Goal: Transaction & Acquisition: Purchase product/service

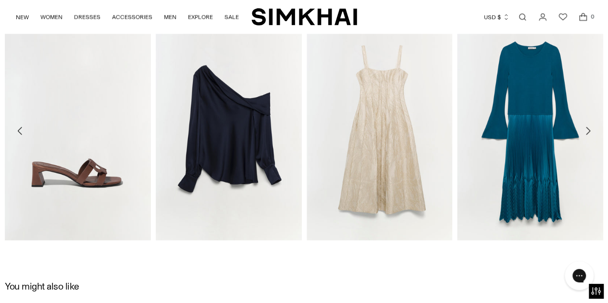
scroll to position [986, 0]
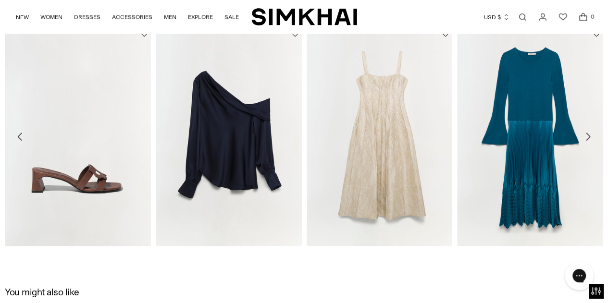
click at [588, 140] on icon "Move to next carousel slide" at bounding box center [588, 137] width 12 height 12
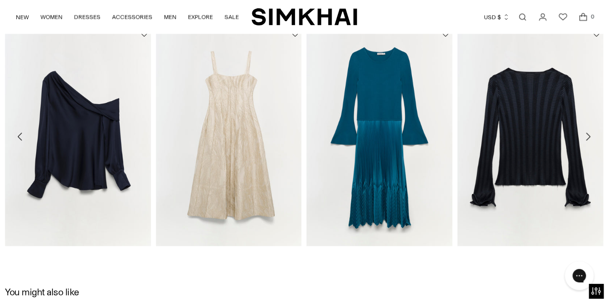
click at [590, 131] on icon "Move to next carousel slide" at bounding box center [588, 137] width 12 height 12
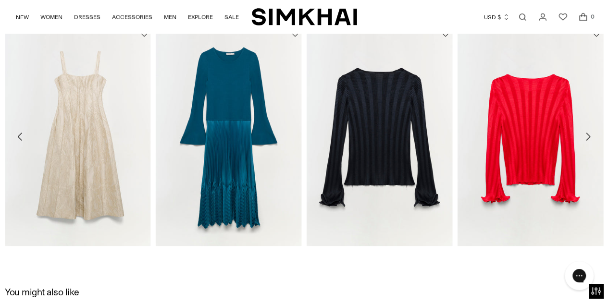
click at [585, 136] on icon "Move to next carousel slide" at bounding box center [588, 137] width 12 height 12
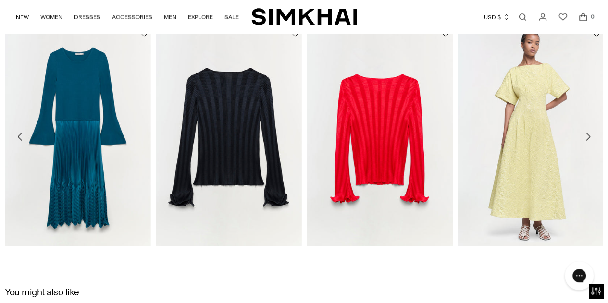
click at [590, 132] on icon "Move to next carousel slide" at bounding box center [588, 137] width 12 height 12
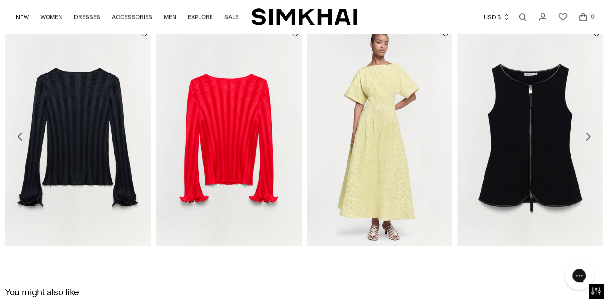
click at [590, 132] on icon "Move to next carousel slide" at bounding box center [588, 137] width 12 height 12
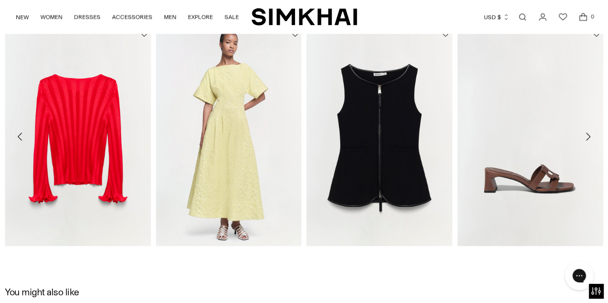
click at [590, 132] on icon "Move to next carousel slide" at bounding box center [588, 137] width 12 height 12
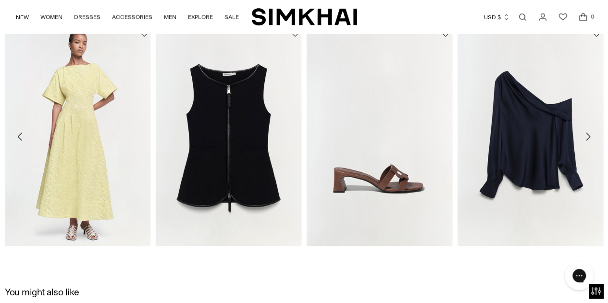
click at [590, 132] on icon "Move to next carousel slide" at bounding box center [588, 137] width 12 height 12
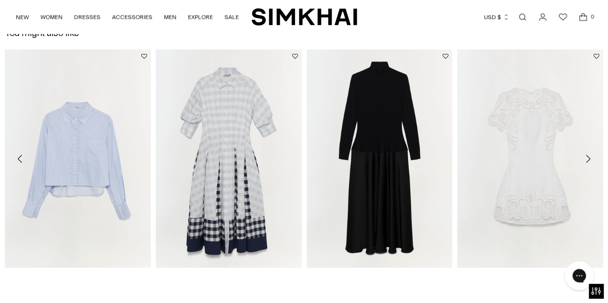
scroll to position [1258, 0]
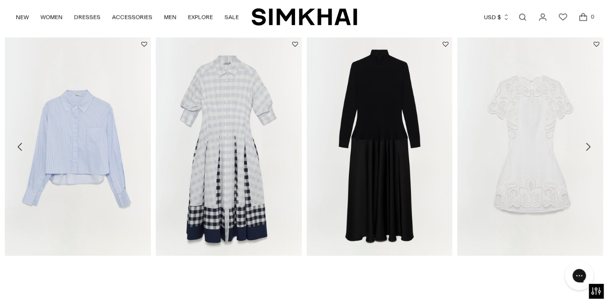
click at [586, 144] on icon "Move to next carousel slide" at bounding box center [588, 147] width 12 height 12
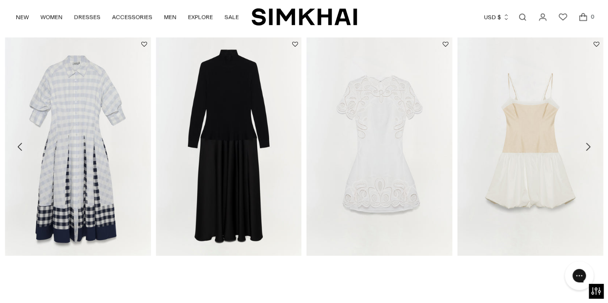
click at [586, 144] on icon "Move to next carousel slide" at bounding box center [588, 147] width 12 height 12
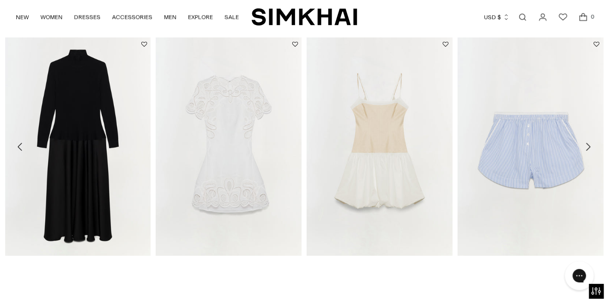
click at [586, 144] on icon "Move to next carousel slide" at bounding box center [588, 147] width 12 height 12
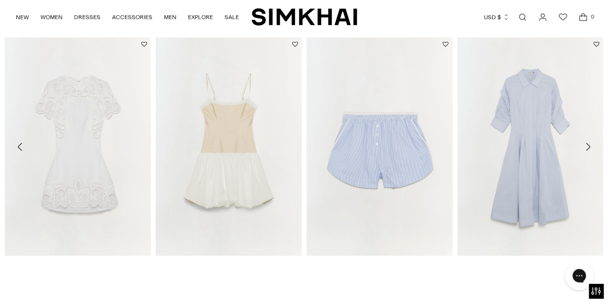
click at [586, 144] on icon "Move to next carousel slide" at bounding box center [588, 147] width 12 height 12
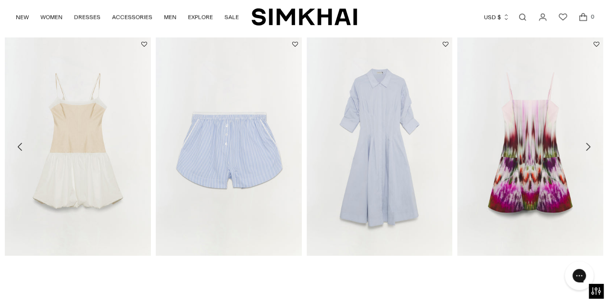
click at [591, 146] on icon "Move to next carousel slide" at bounding box center [588, 147] width 12 height 12
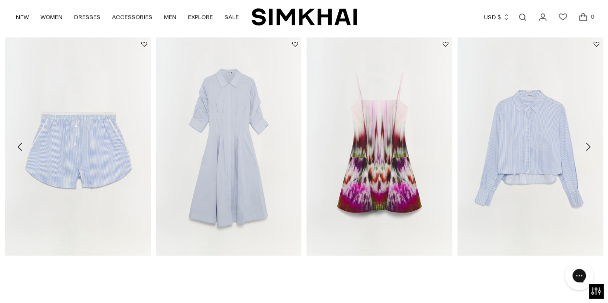
click at [591, 146] on icon "Move to next carousel slide" at bounding box center [588, 147] width 12 height 12
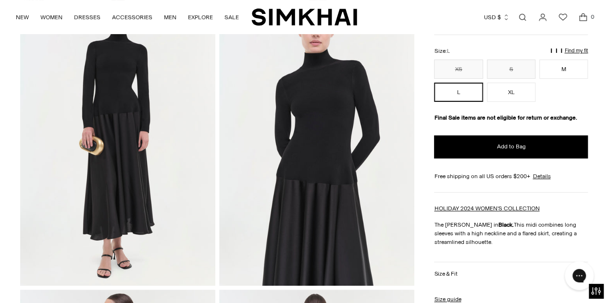
scroll to position [78, 0]
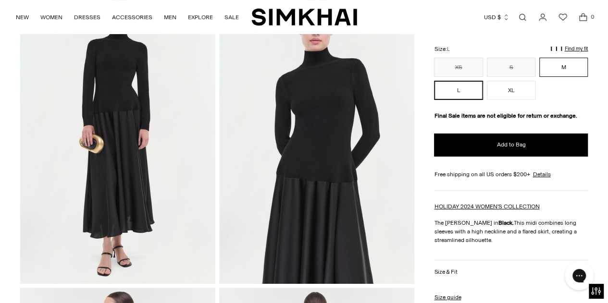
click at [561, 69] on button "M" at bounding box center [564, 67] width 49 height 19
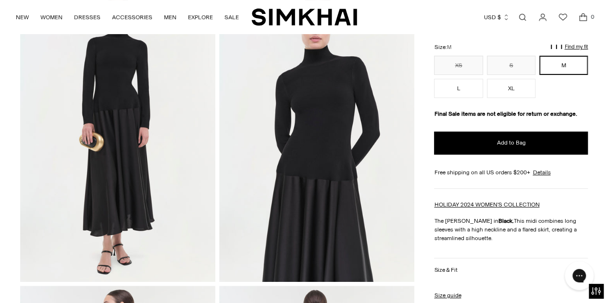
scroll to position [78, 0]
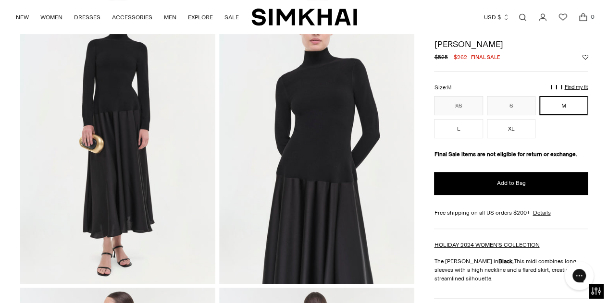
click at [308, 125] on img at bounding box center [316, 137] width 195 height 293
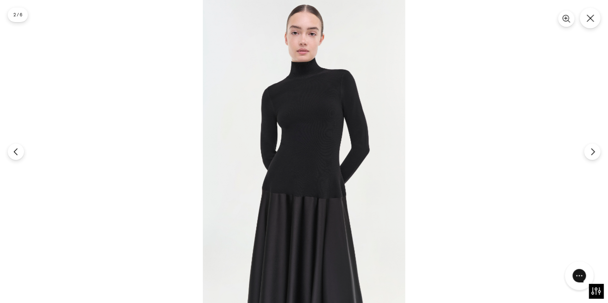
click at [315, 167] on img at bounding box center [304, 151] width 202 height 303
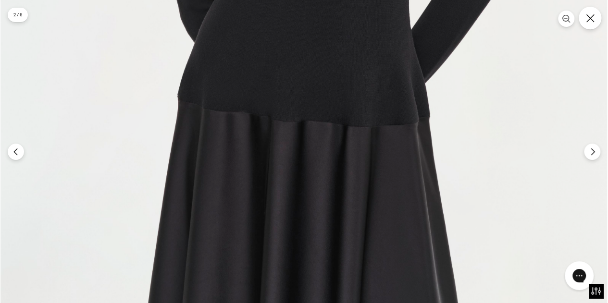
click at [596, 25] on button "Close" at bounding box center [590, 18] width 23 height 23
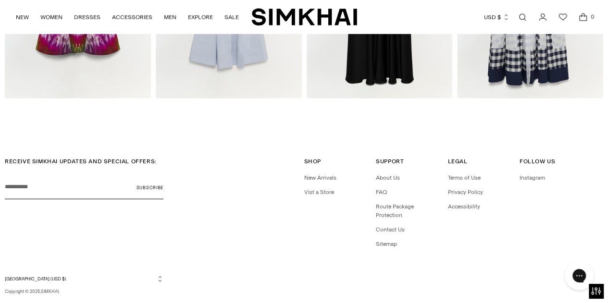
scroll to position [1427, 0]
